Goal: Transaction & Acquisition: Subscribe to service/newsletter

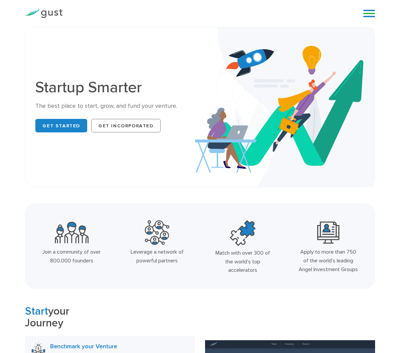
click at [0, 0] on link "Login" at bounding box center [0, 0] width 0 height 0
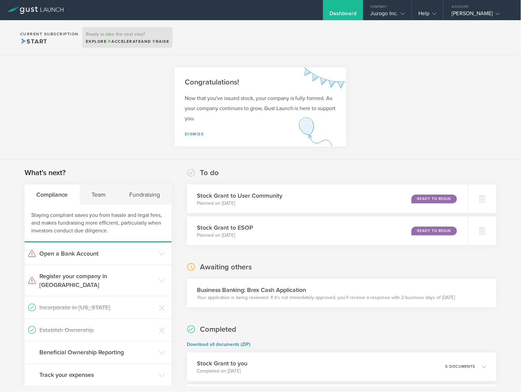
click at [115, 41] on span "Accelerate" at bounding box center [124, 41] width 34 height 5
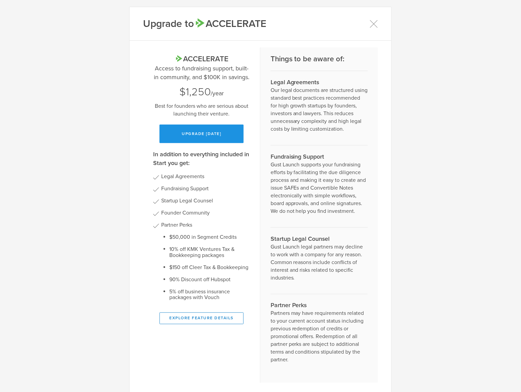
click at [221, 130] on button "Upgrade [DATE]" at bounding box center [202, 134] width 84 height 19
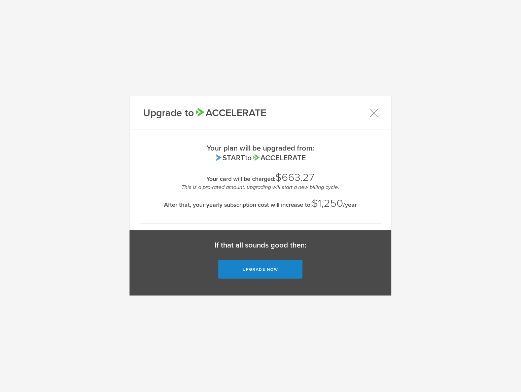
click at [375, 111] on icon at bounding box center [374, 113] width 8 height 8
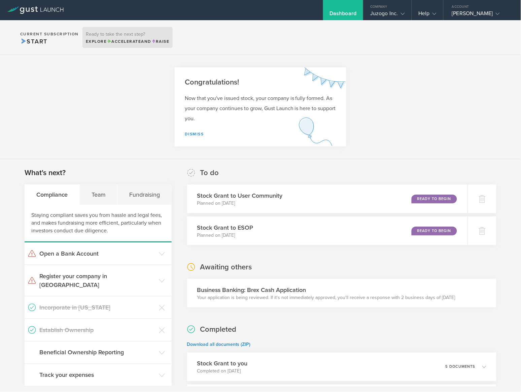
click at [130, 33] on h3 "Ready to take the next step?" at bounding box center [128, 34] width 84 height 5
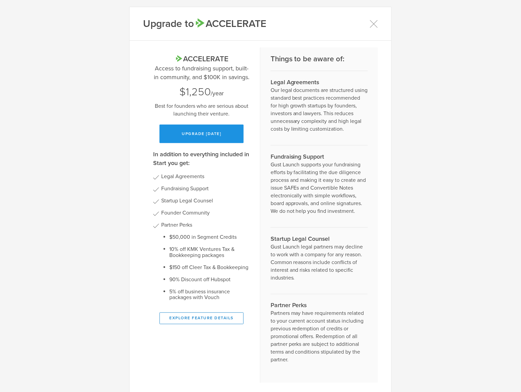
click at [195, 139] on button "Upgrade [DATE]" at bounding box center [202, 134] width 84 height 19
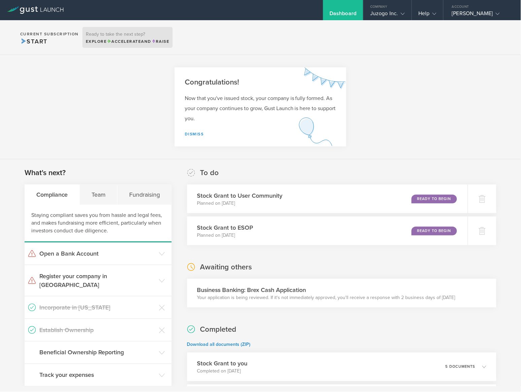
click at [136, 37] on h3 "Ready to take the next step?" at bounding box center [128, 34] width 84 height 5
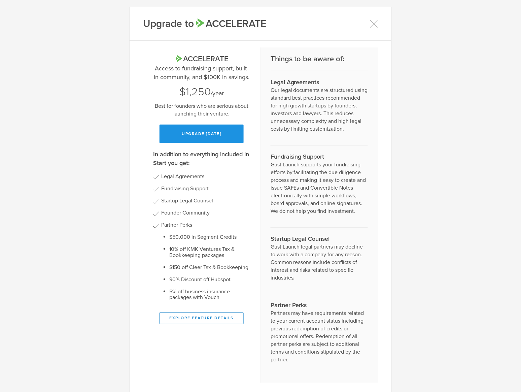
click at [228, 137] on button "Upgrade [DATE]" at bounding box center [202, 134] width 84 height 19
